Goal: Information Seeking & Learning: Learn about a topic

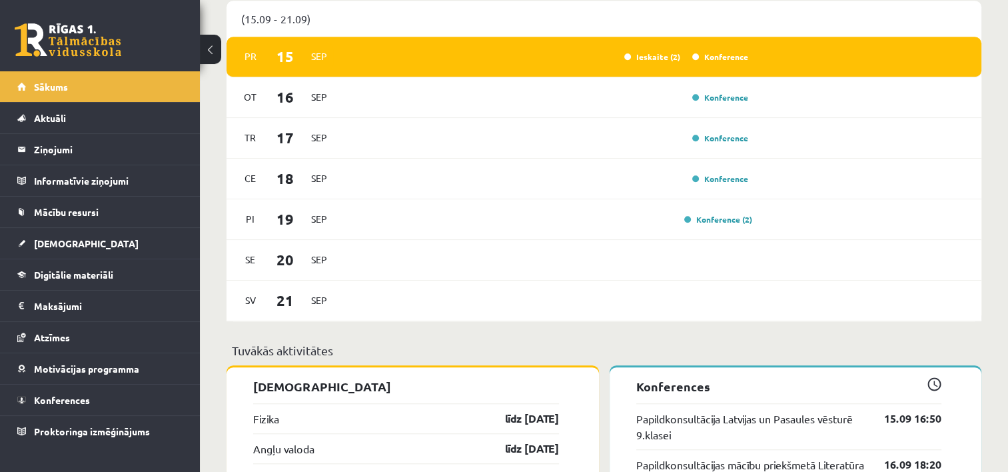
scroll to position [933, 0]
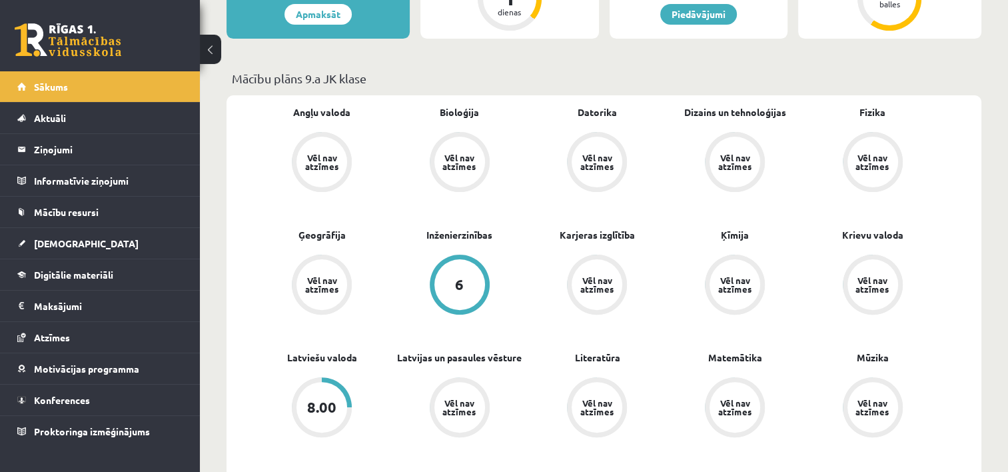
scroll to position [400, 0]
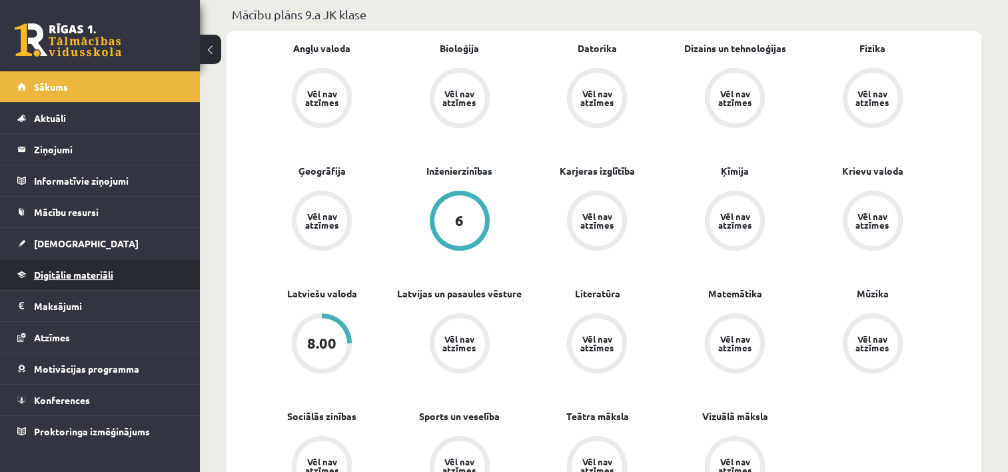
click at [61, 271] on span "Digitālie materiāli" at bounding box center [73, 275] width 79 height 12
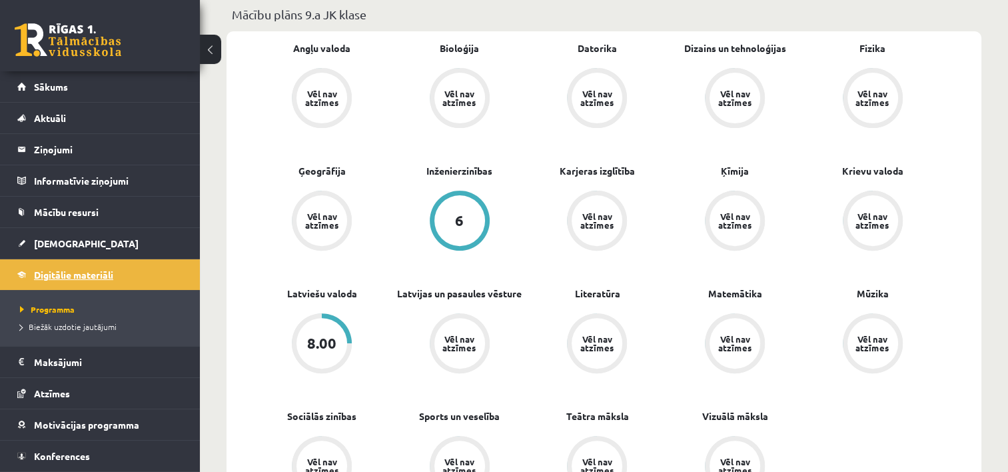
click at [75, 273] on span "Digitālie materiāli" at bounding box center [73, 275] width 79 height 12
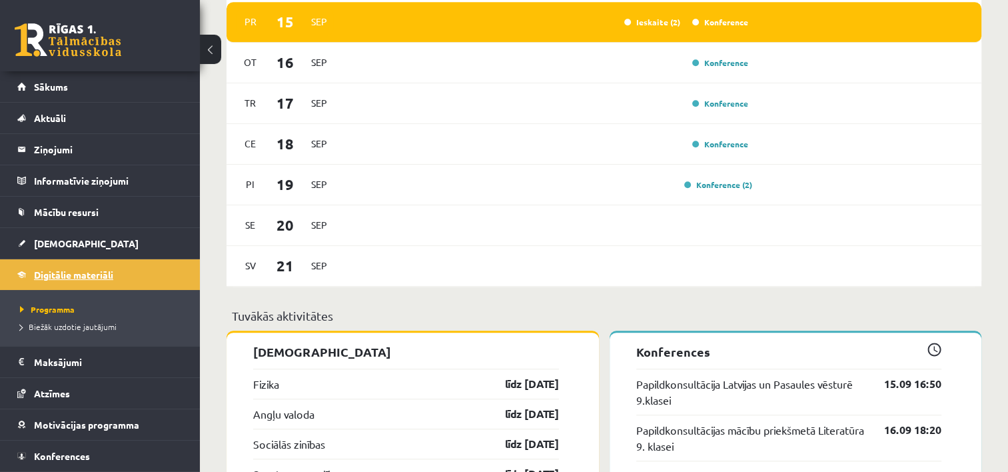
scroll to position [999, 0]
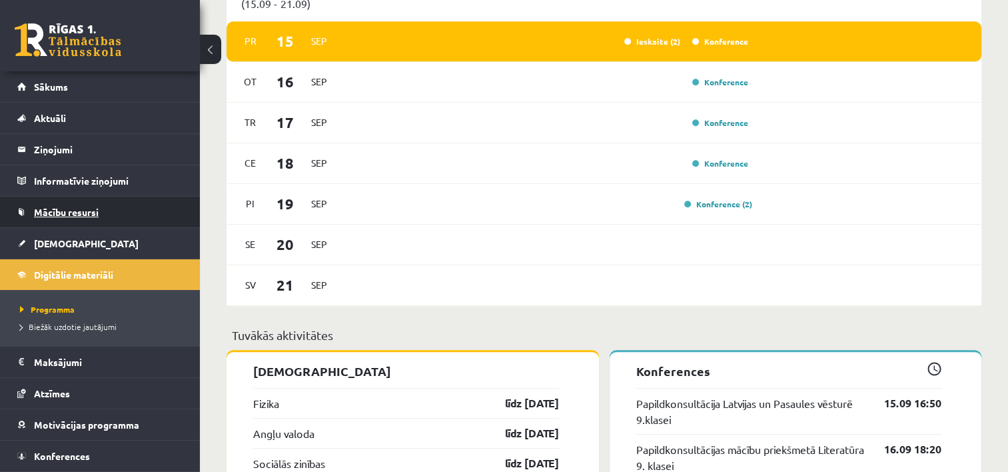
click at [68, 213] on span "Mācību resursi" at bounding box center [66, 212] width 65 height 12
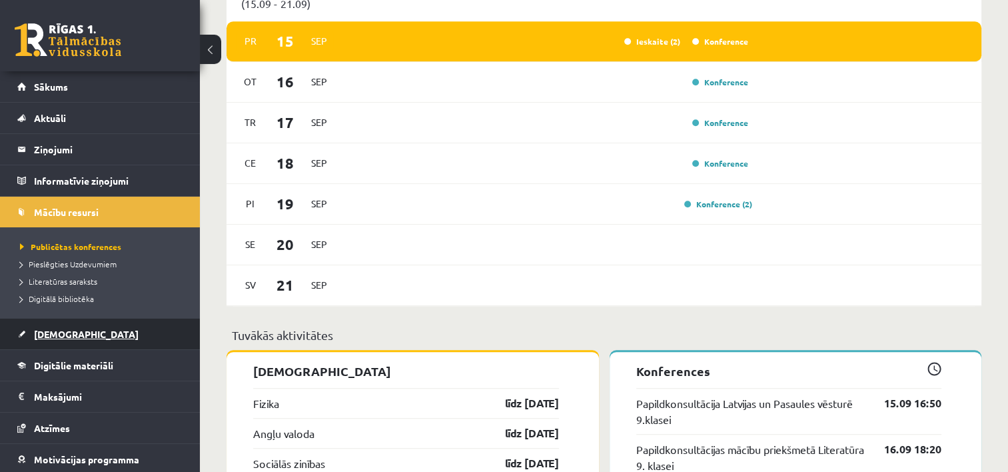
click at [62, 330] on span "[DEMOGRAPHIC_DATA]" at bounding box center [86, 334] width 105 height 12
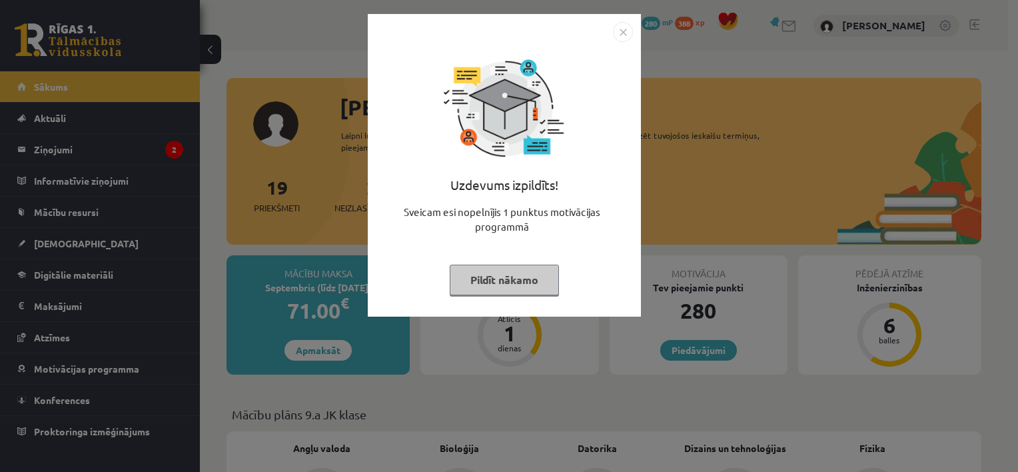
click at [502, 281] on button "Pildīt nākamo" at bounding box center [504, 280] width 109 height 31
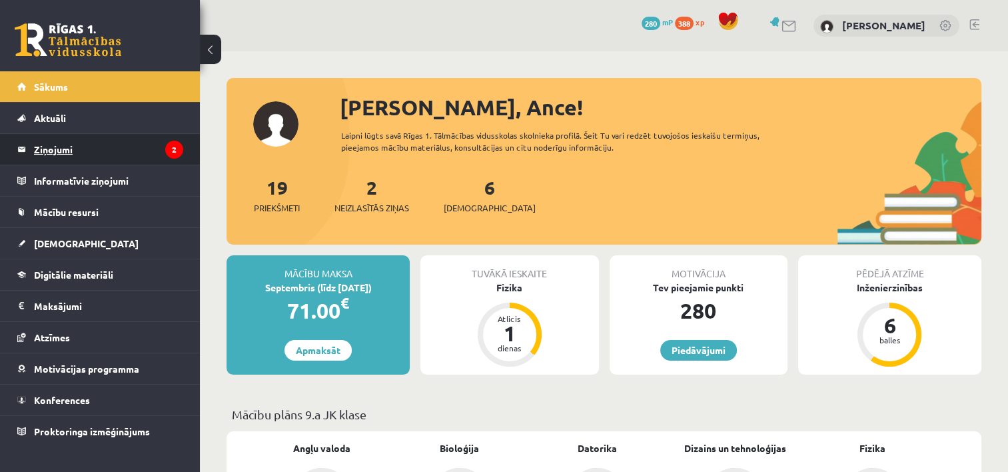
click at [75, 153] on legend "Ziņojumi 2" at bounding box center [108, 149] width 149 height 31
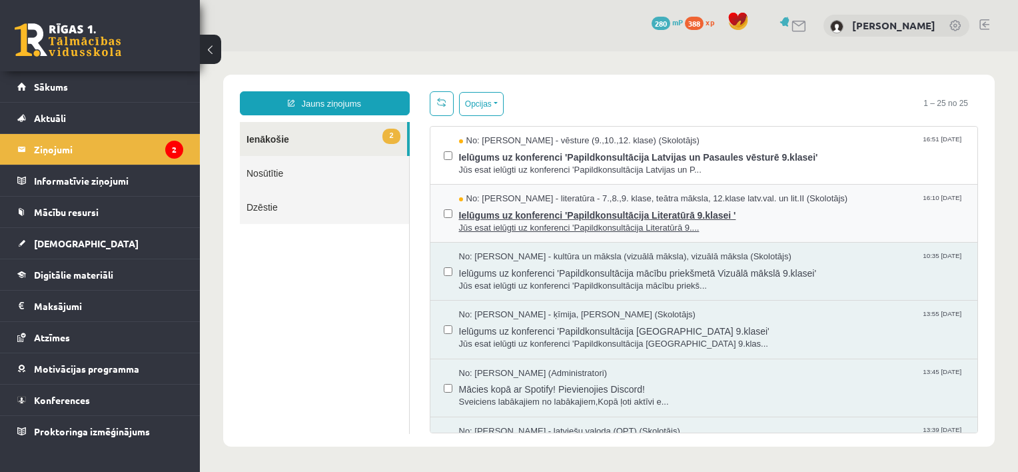
click at [534, 219] on span "Ielūgums uz konferenci 'Papildkonsultācija Literatūrā 9.klasei '" at bounding box center [712, 213] width 506 height 17
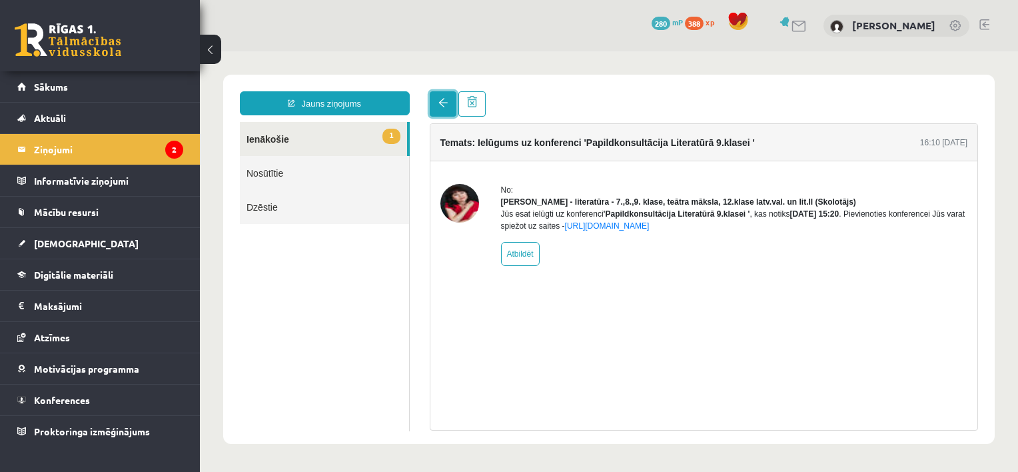
click at [442, 111] on link at bounding box center [443, 103] width 27 height 25
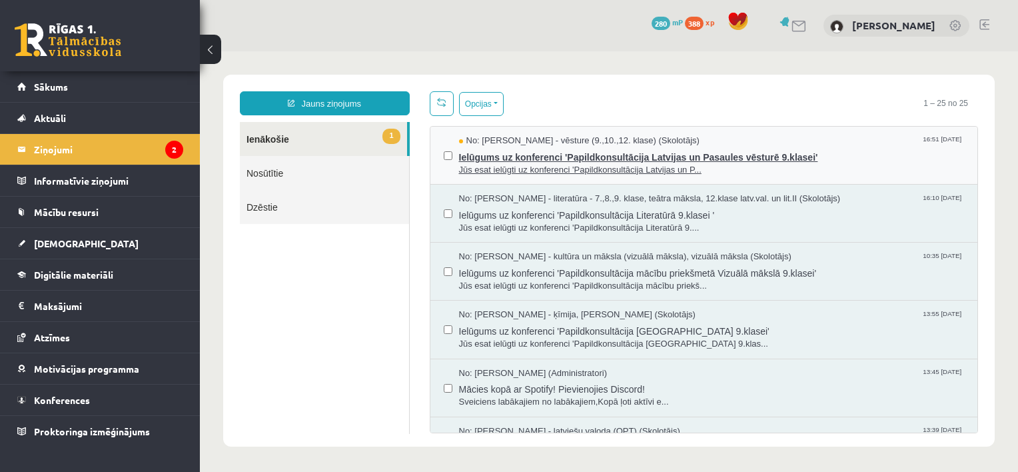
click at [512, 159] on span "Ielūgums uz konferenci 'Papildkonsultācija Latvijas un Pasaules vēsturē 9.klase…" at bounding box center [712, 155] width 506 height 17
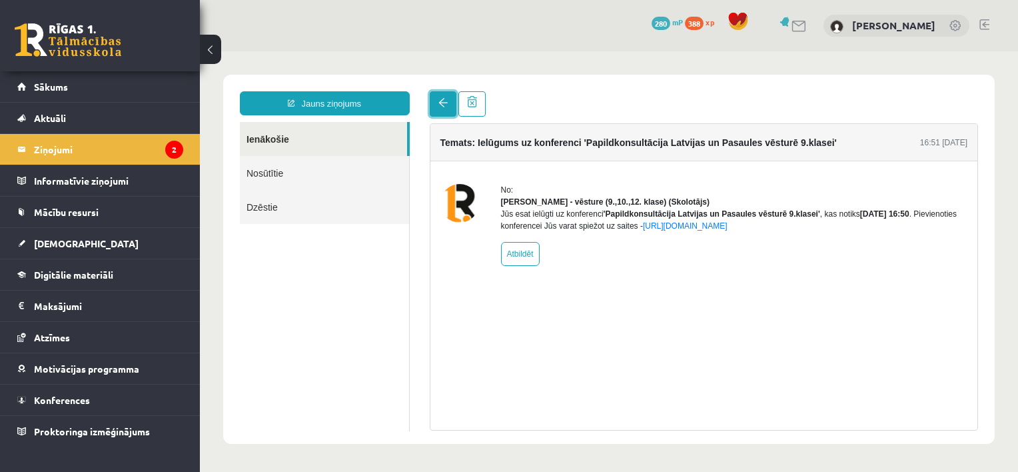
click at [445, 101] on span at bounding box center [442, 102] width 9 height 9
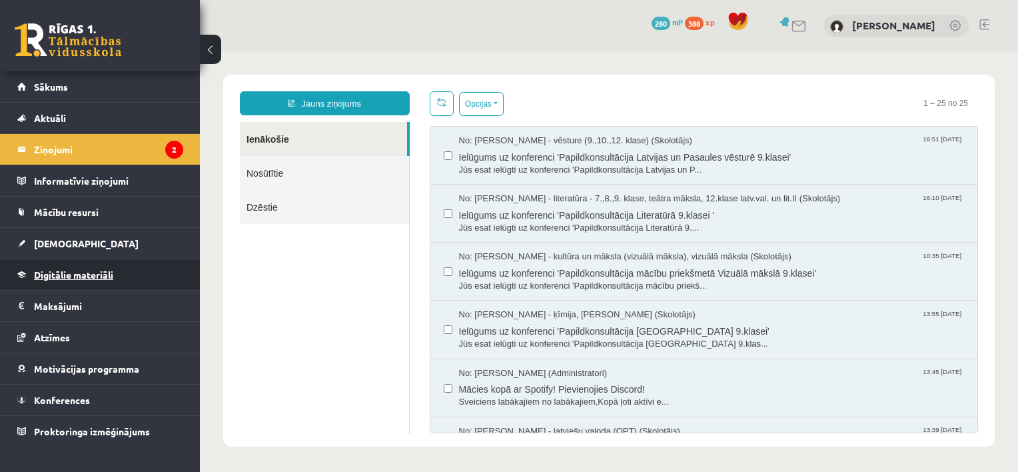
click at [71, 275] on span "Digitālie materiāli" at bounding box center [73, 275] width 79 height 12
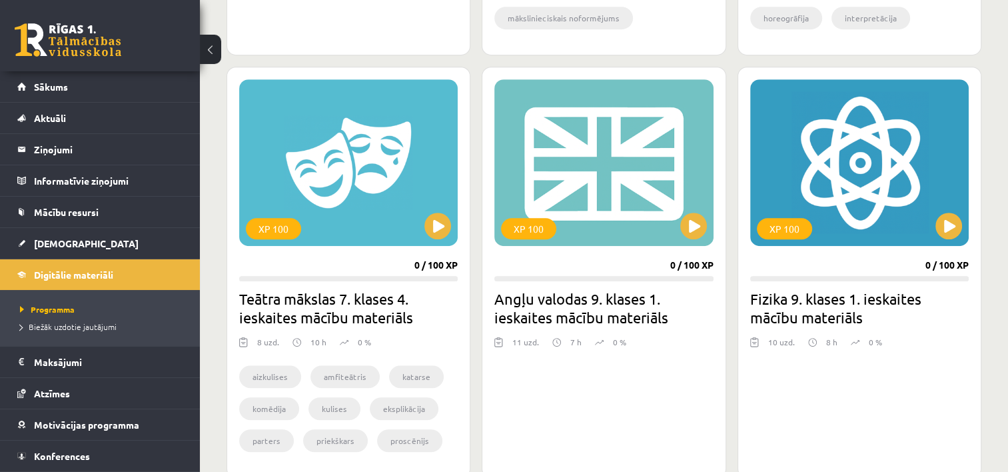
scroll to position [733, 0]
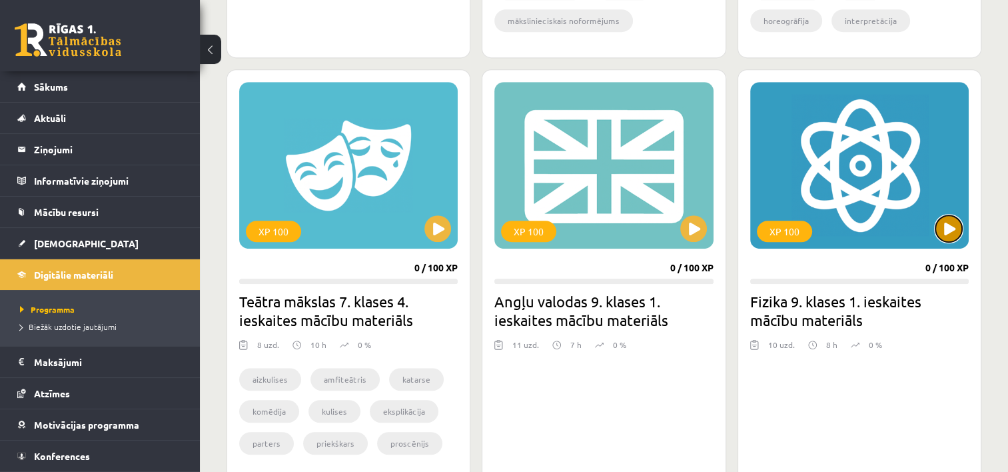
click at [949, 227] on button at bounding box center [949, 228] width 27 height 27
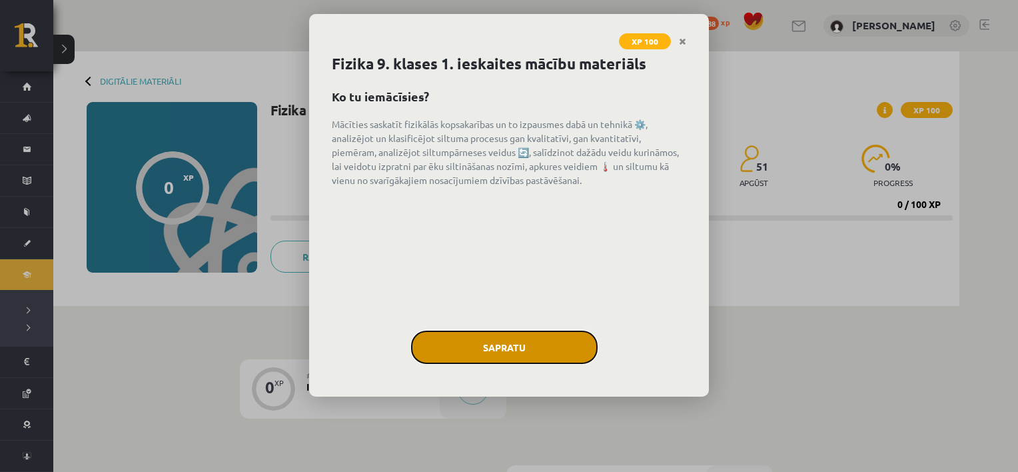
click at [510, 349] on button "Sapratu" at bounding box center [504, 347] width 187 height 33
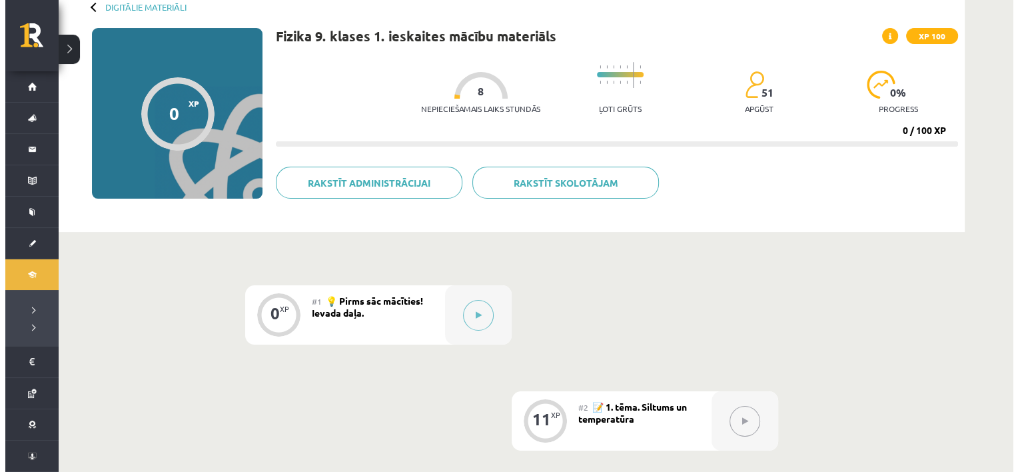
scroll to position [67, 0]
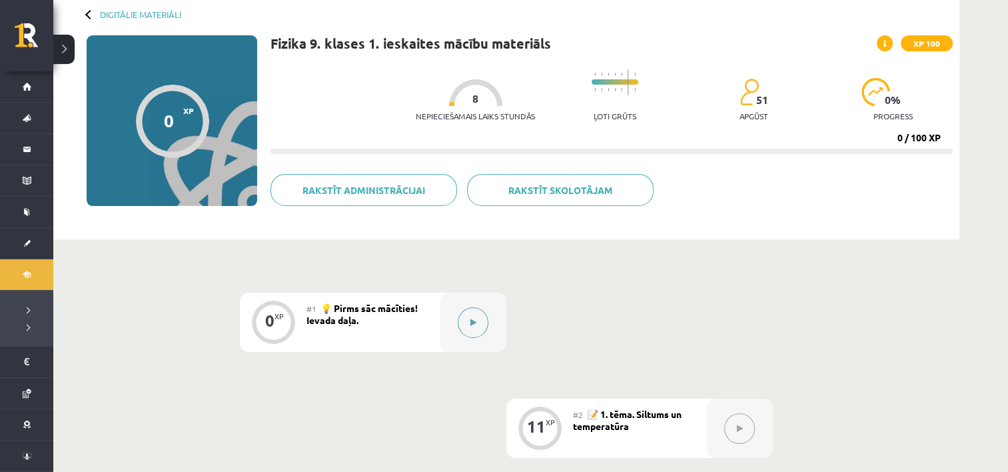
click at [477, 317] on button at bounding box center [473, 322] width 31 height 31
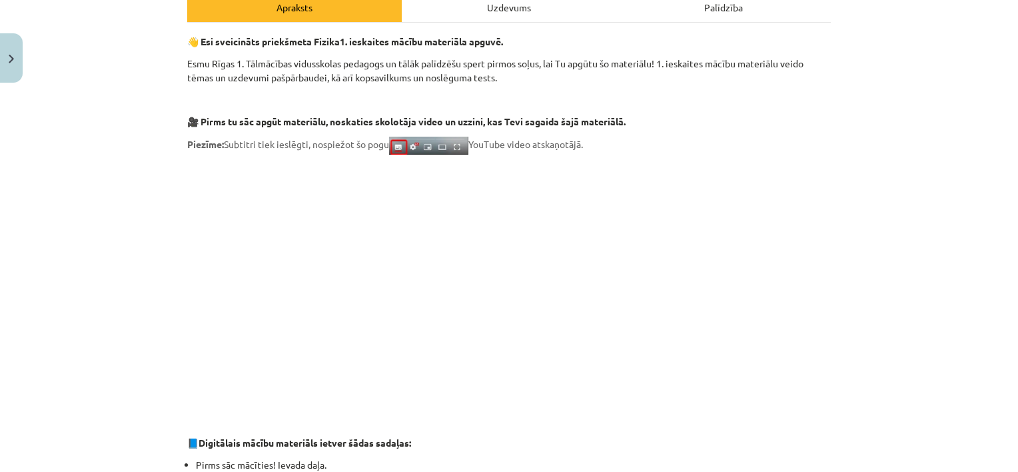
scroll to position [200, 0]
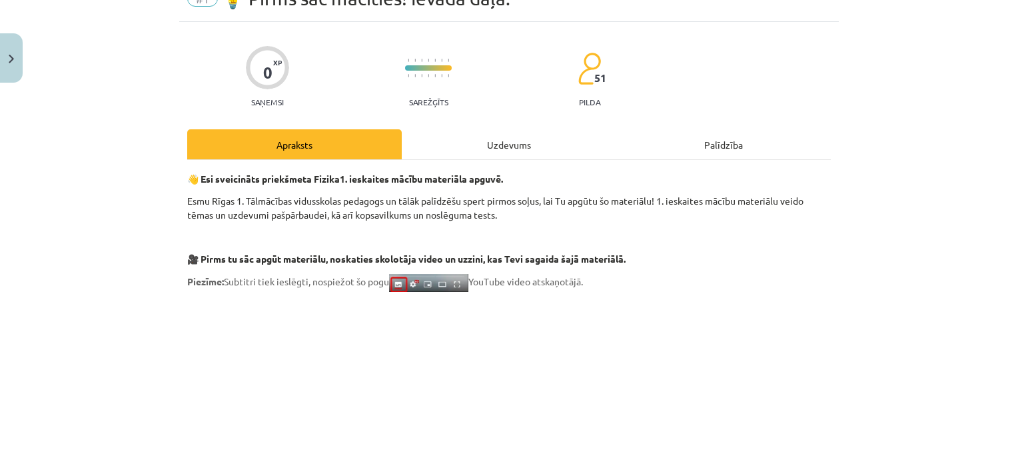
click at [496, 138] on div "Uzdevums" at bounding box center [509, 144] width 215 height 30
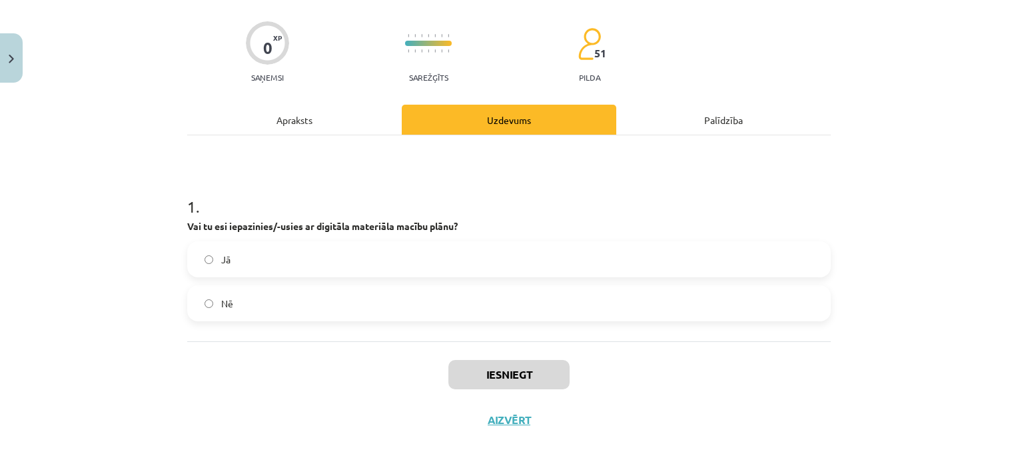
scroll to position [95, 0]
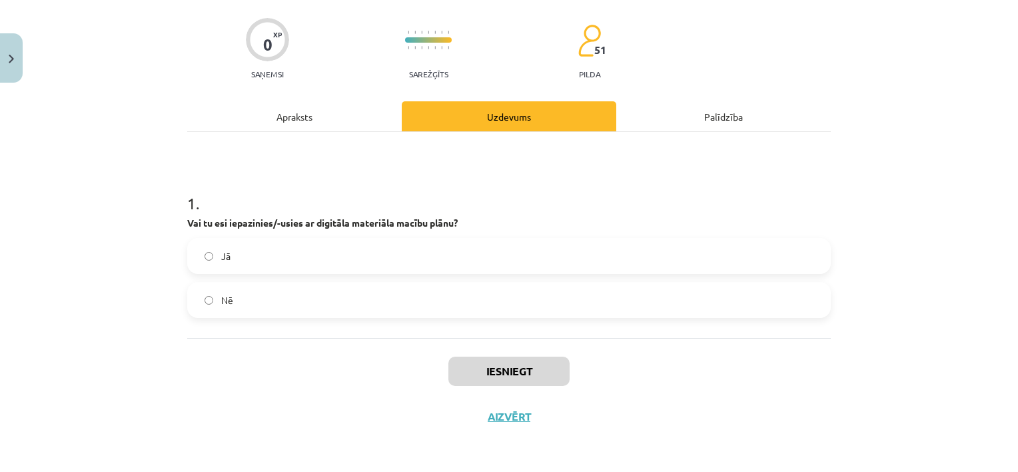
click at [338, 250] on label "Jā" at bounding box center [509, 255] width 641 height 33
click at [506, 372] on button "Iesniegt" at bounding box center [508, 370] width 121 height 29
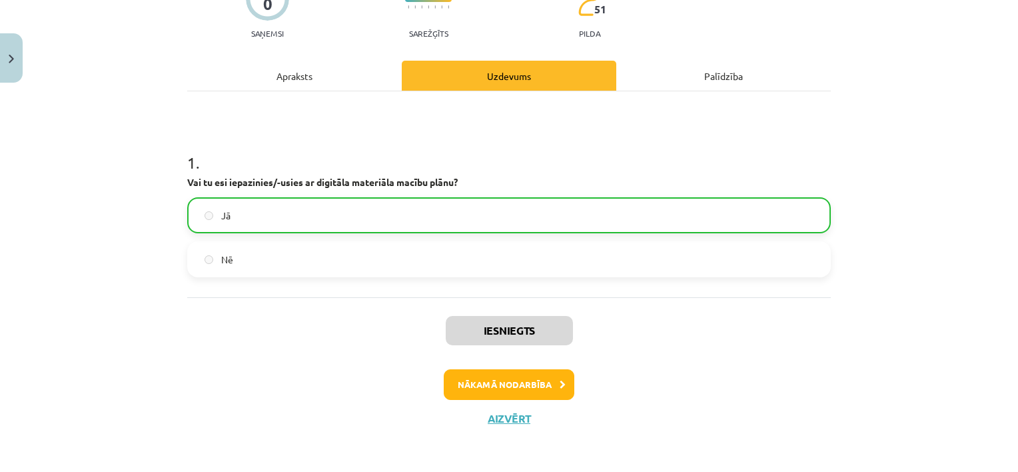
scroll to position [137, 0]
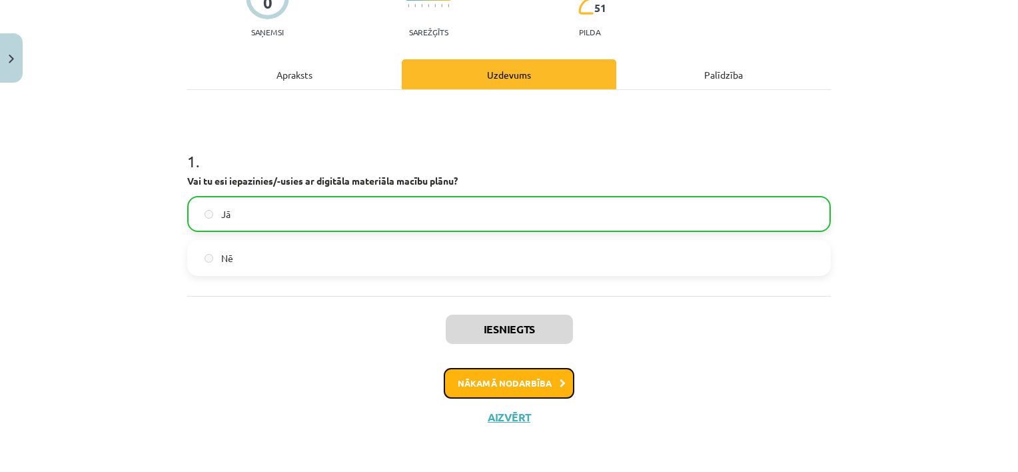
click at [544, 382] on button "Nākamā nodarbība" at bounding box center [509, 383] width 131 height 31
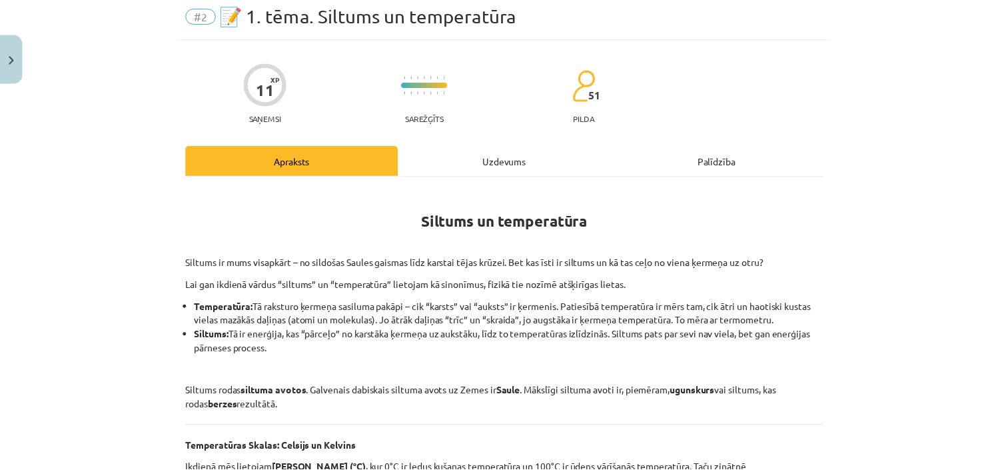
scroll to position [33, 0]
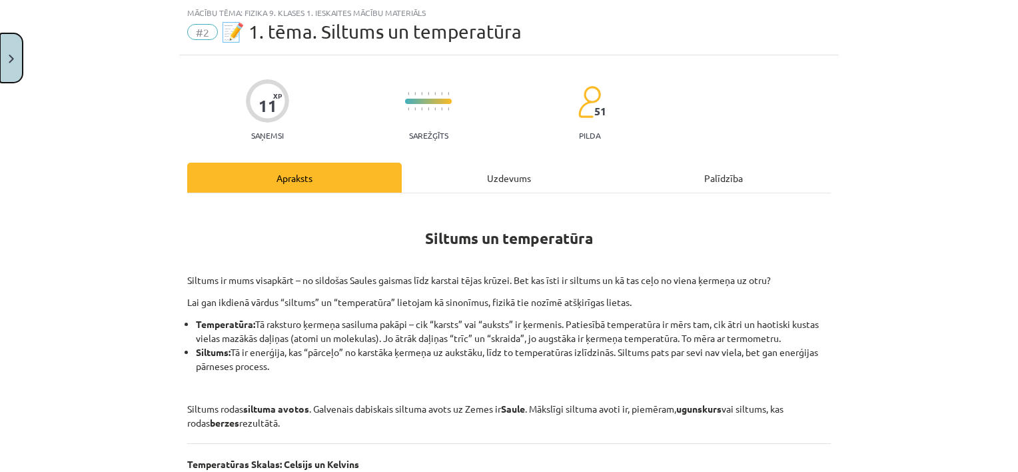
click at [11, 55] on img "Close" at bounding box center [11, 59] width 5 height 9
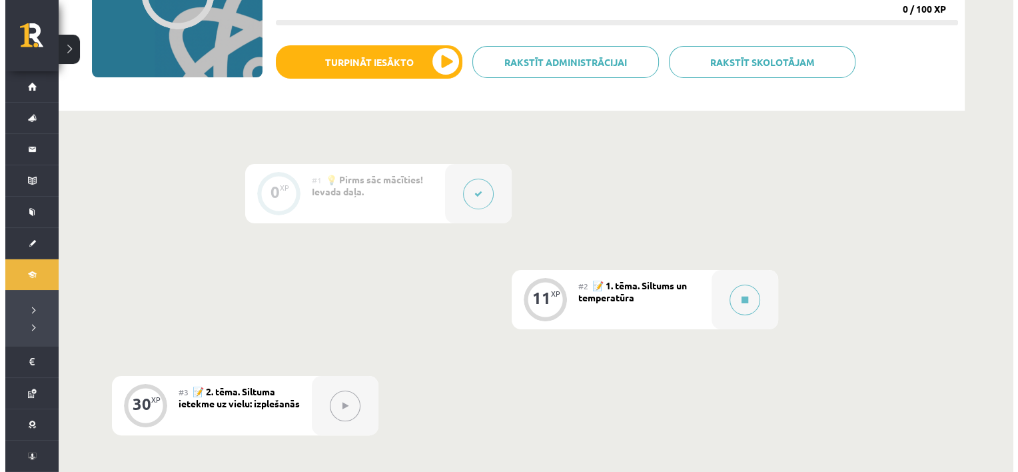
scroll to position [200, 0]
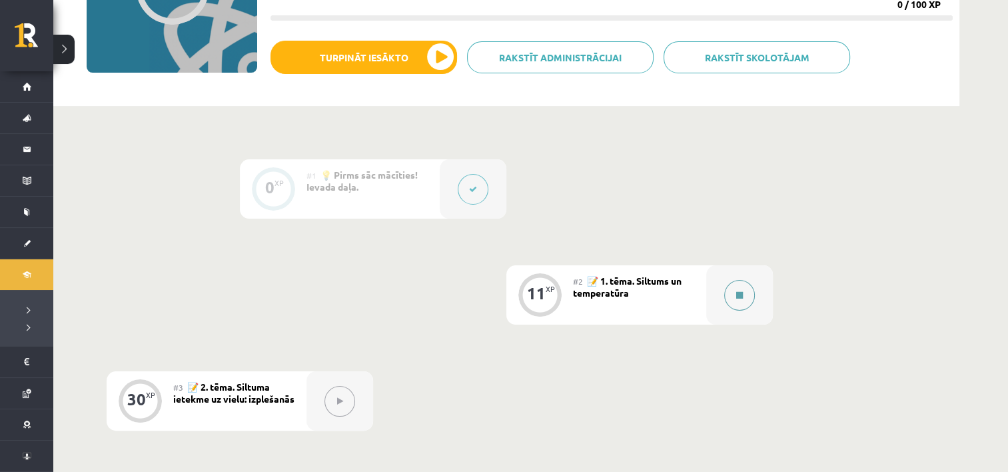
click at [732, 289] on button at bounding box center [739, 295] width 31 height 31
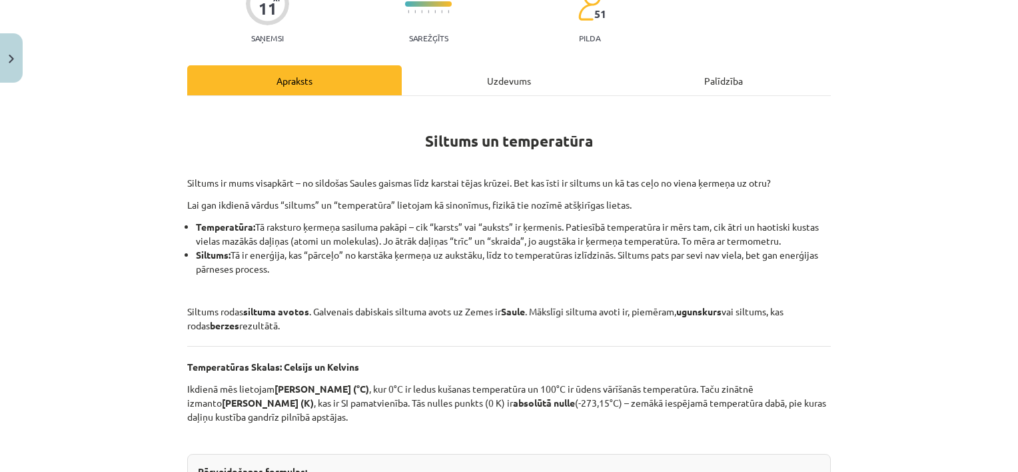
scroll to position [124, 0]
